Goal: Task Accomplishment & Management: Use online tool/utility

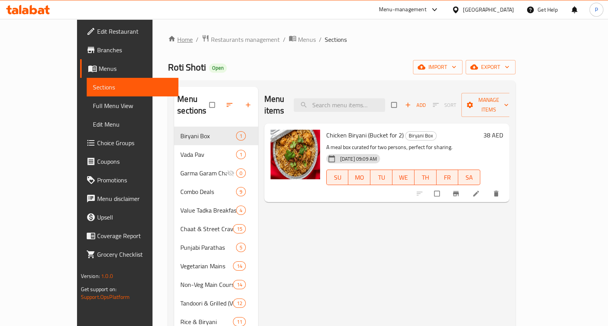
drag, startPoint x: 132, startPoint y: 32, endPoint x: 133, endPoint y: 36, distance: 4.0
click at [152, 32] on div "Home / Restaurants management / Menus / Sections Roti Shoti Open import export …" at bounding box center [341, 226] width 378 height 415
click at [211, 41] on span "Restaurants management" at bounding box center [245, 39] width 69 height 9
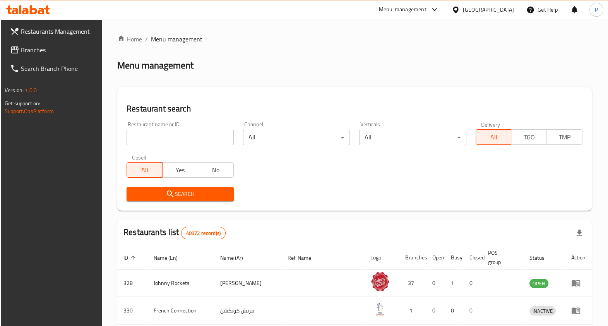
click at [188, 132] on input "search" at bounding box center [180, 137] width 107 height 15
type input "bondhu restaurant"
click button "Search" at bounding box center [180, 194] width 107 height 14
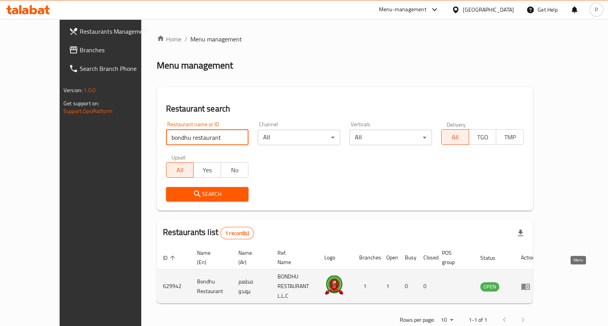
click at [535, 282] on link "enhanced table" at bounding box center [528, 286] width 14 height 9
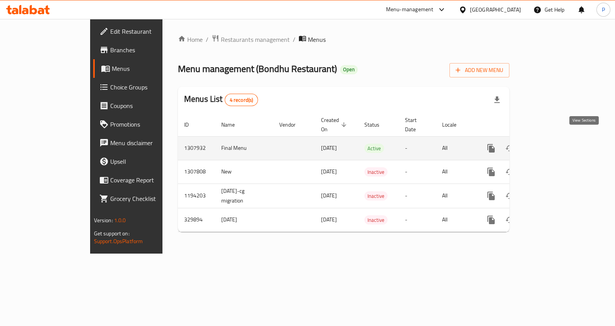
click at [552, 144] on icon "enhanced table" at bounding box center [546, 148] width 9 height 9
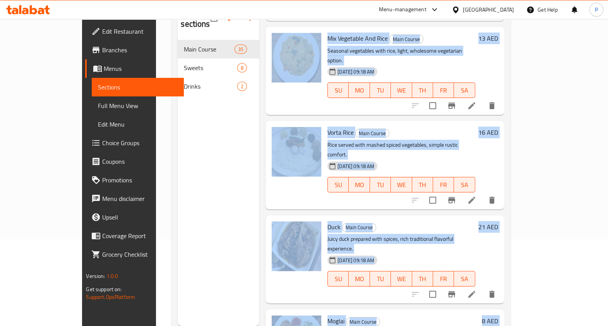
scroll to position [2639, 0]
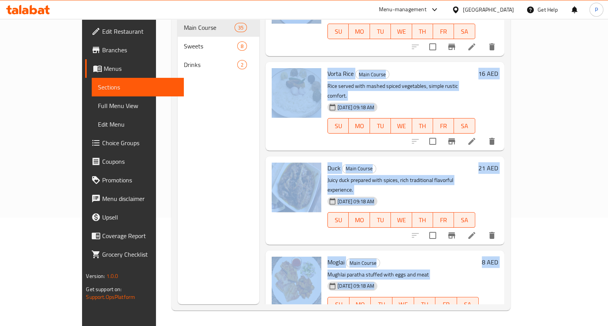
drag, startPoint x: 258, startPoint y: 112, endPoint x: 405, endPoint y: 351, distance: 280.0
click at [405, 217] on html "​ Menu-management [GEOGRAPHIC_DATA] Get Help P Edit Restaurant Branches Menus S…" at bounding box center [304, 55] width 608 height 326
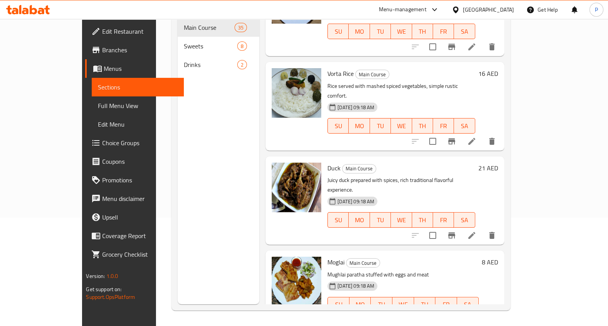
click at [178, 169] on div "Menu sections Main Course 35 Sweets 8 Drinks 2" at bounding box center [219, 141] width 82 height 326
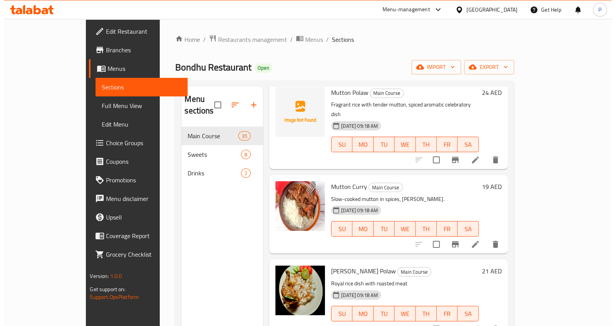
scroll to position [2252, 0]
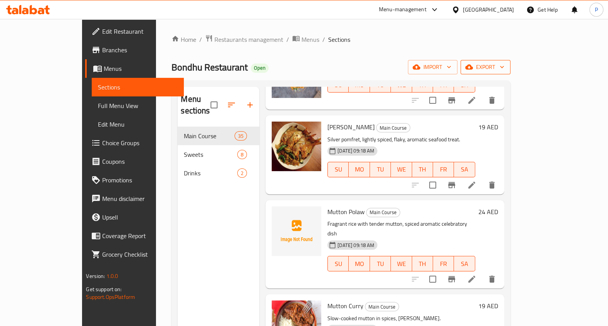
click at [506, 68] on icon "button" at bounding box center [502, 67] width 8 height 8
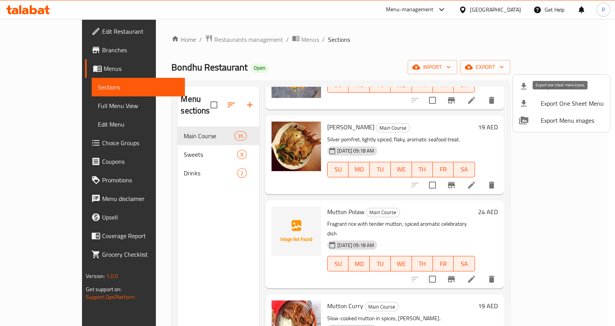
click at [567, 99] on span "Export One Sheet Menu" at bounding box center [572, 103] width 63 height 9
